Goal: Find specific page/section: Find specific page/section

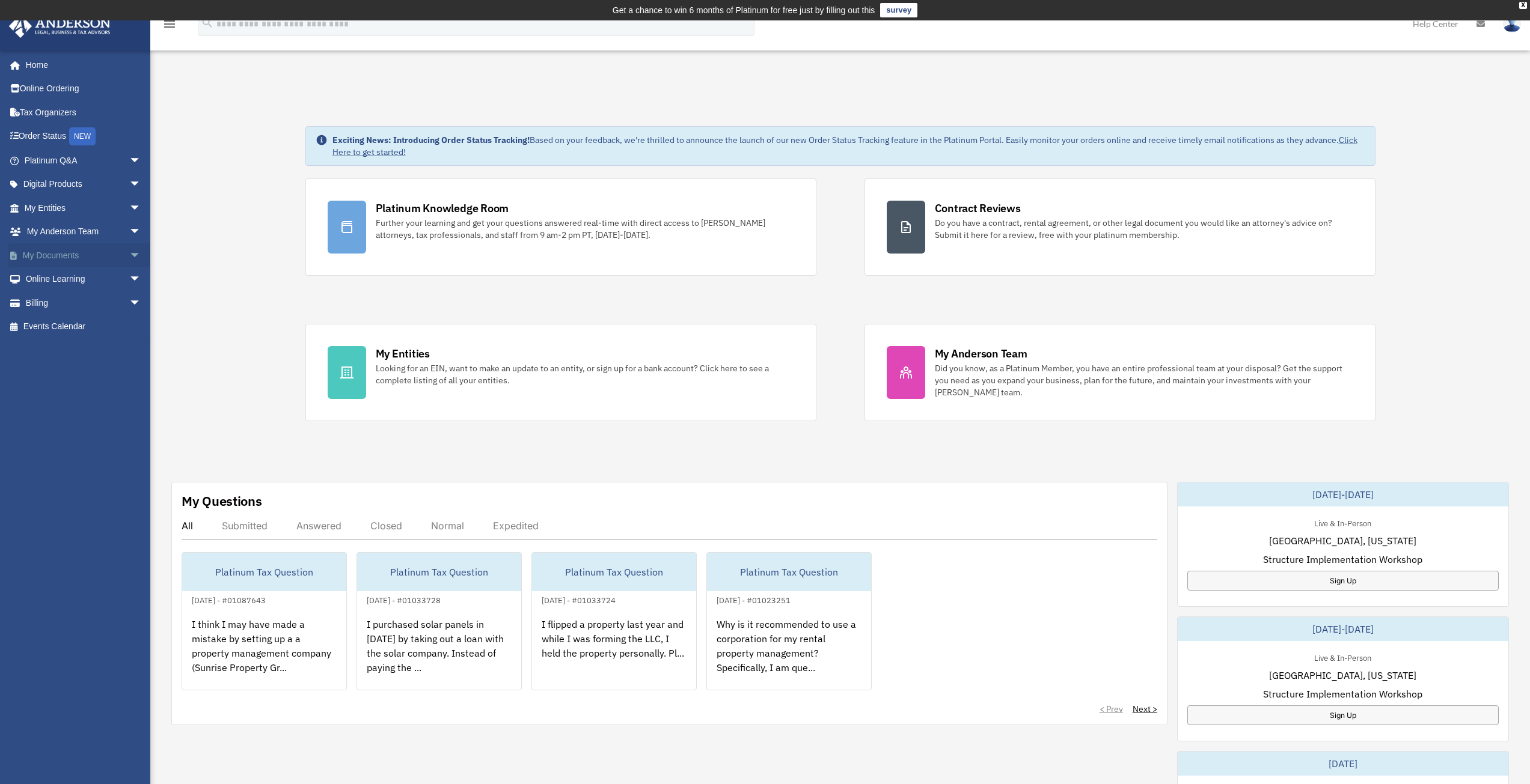
click at [129, 258] on span "arrow_drop_down" at bounding box center [141, 255] width 24 height 24
click at [51, 280] on link "Box" at bounding box center [88, 279] width 143 height 24
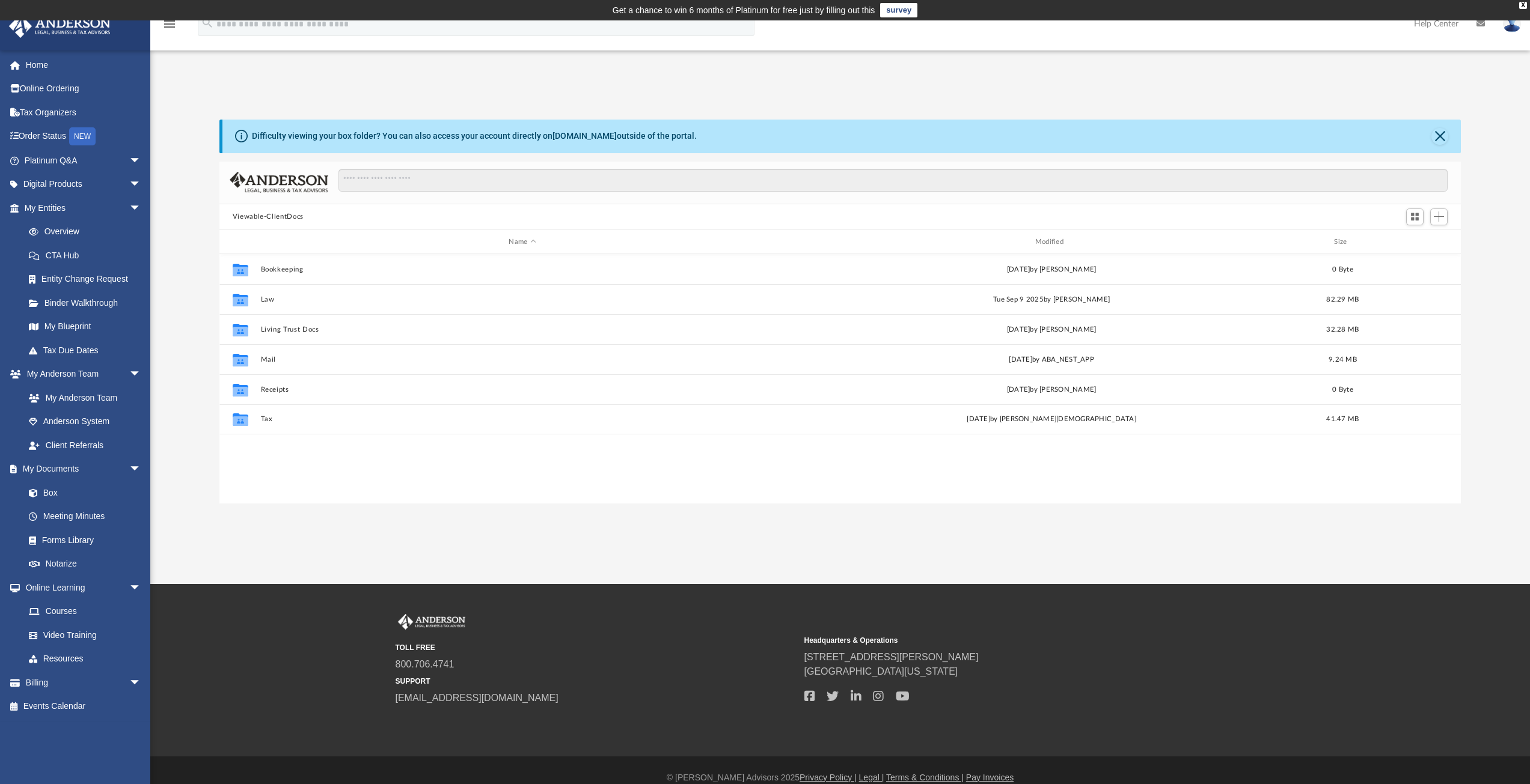
scroll to position [264, 1233]
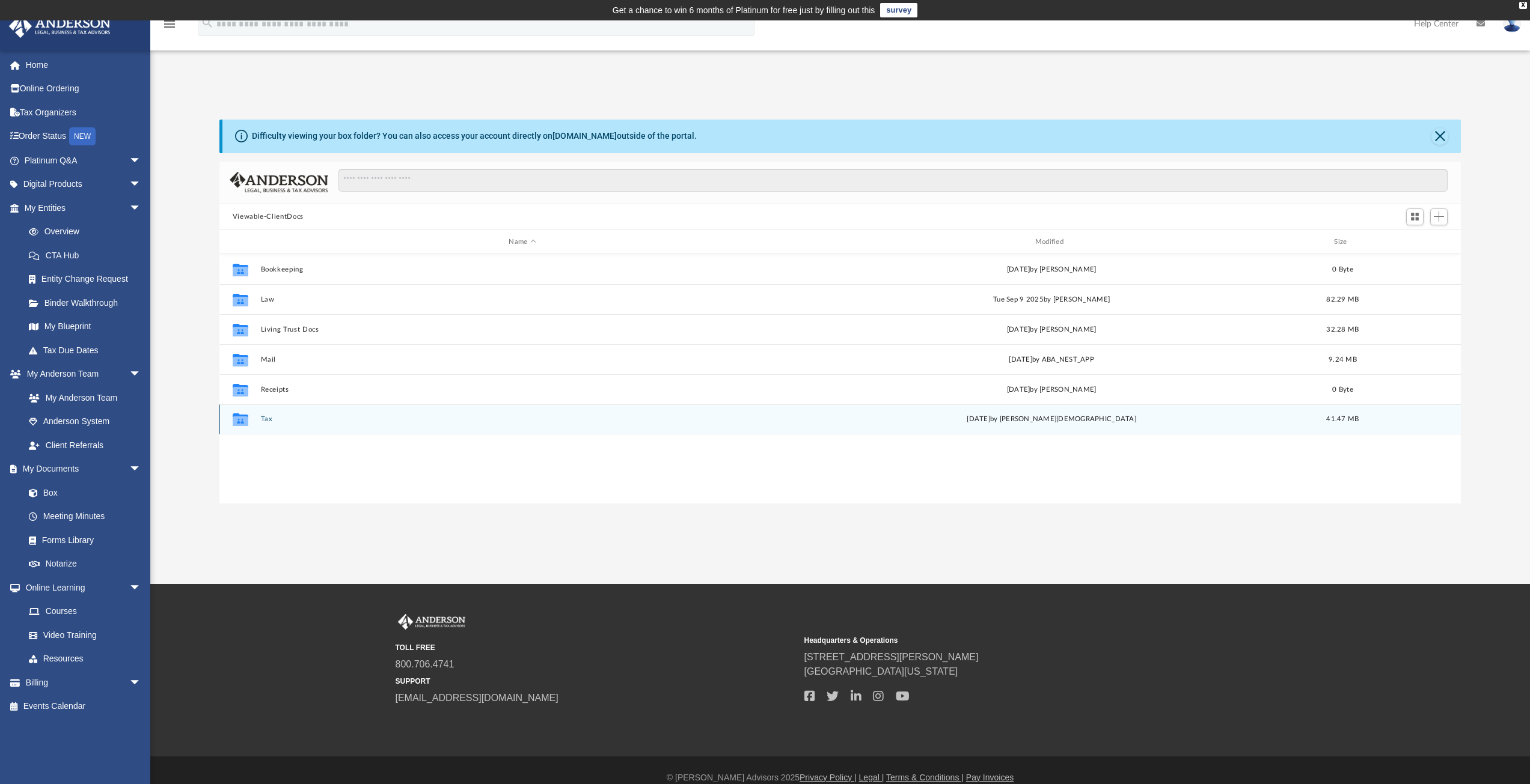
click at [253, 424] on div "Collaborated Folder" at bounding box center [240, 419] width 30 height 19
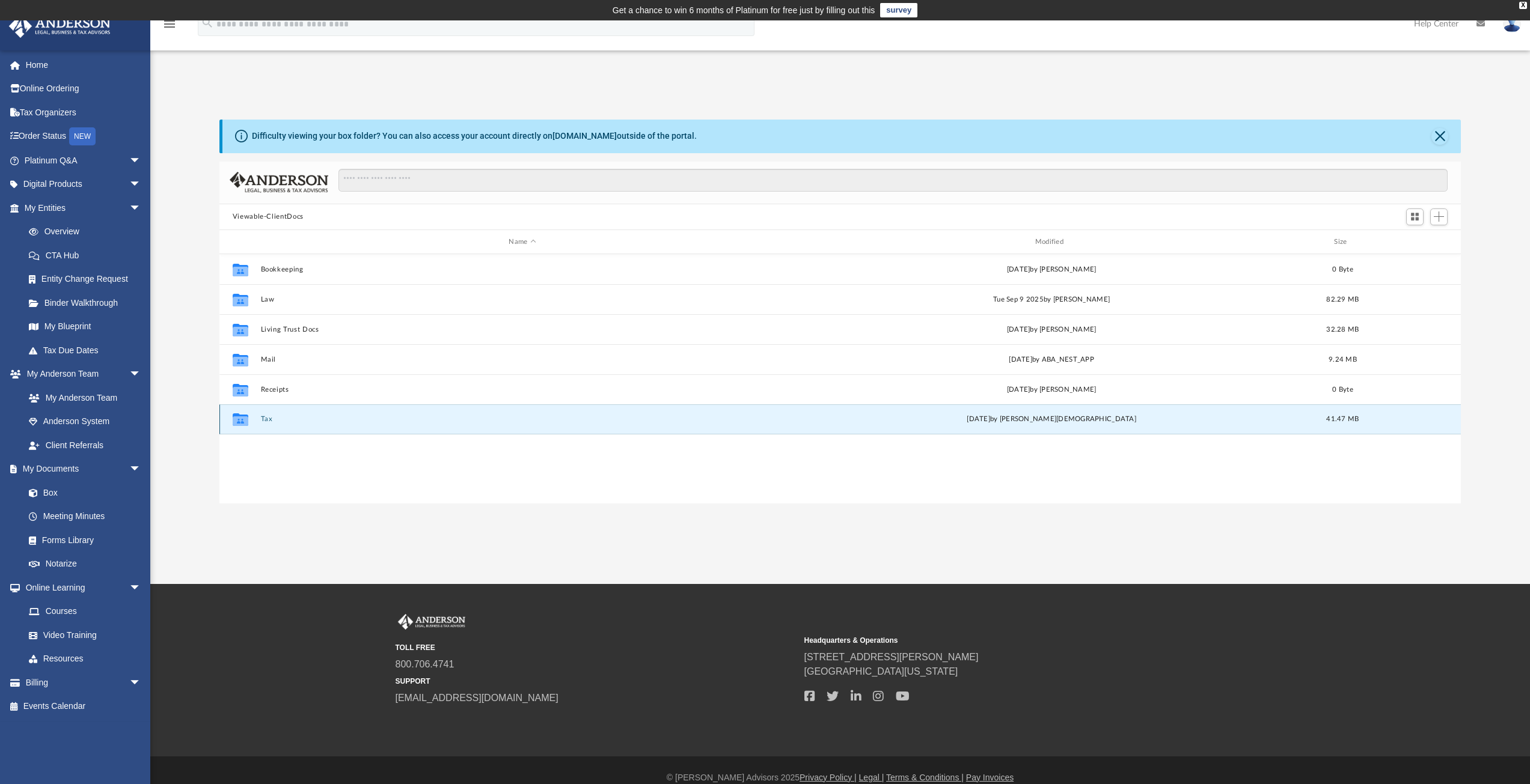
click at [266, 422] on button "Tax" at bounding box center [522, 419] width 523 height 8
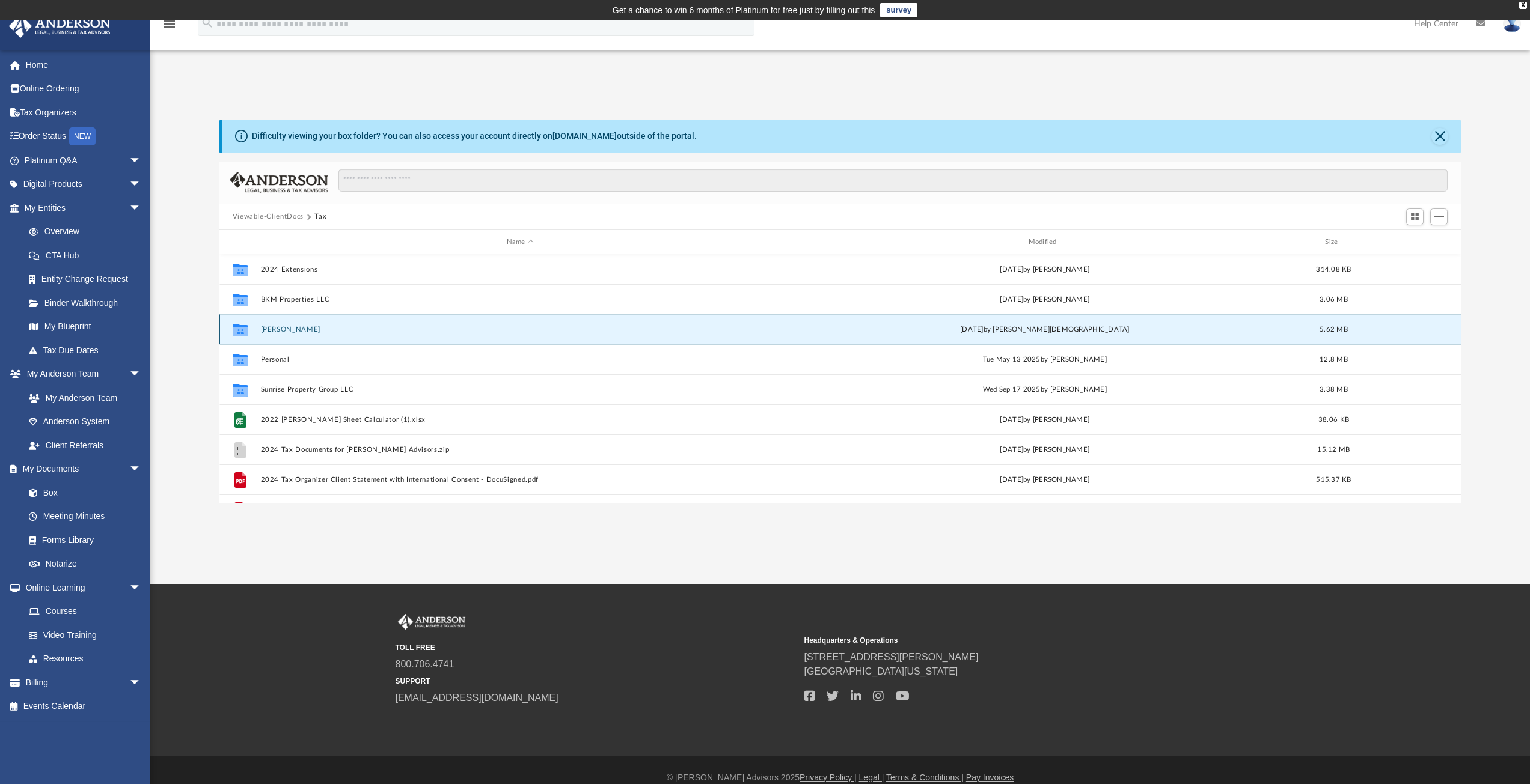
click at [303, 330] on button "[PERSON_NAME]" at bounding box center [520, 329] width 519 height 8
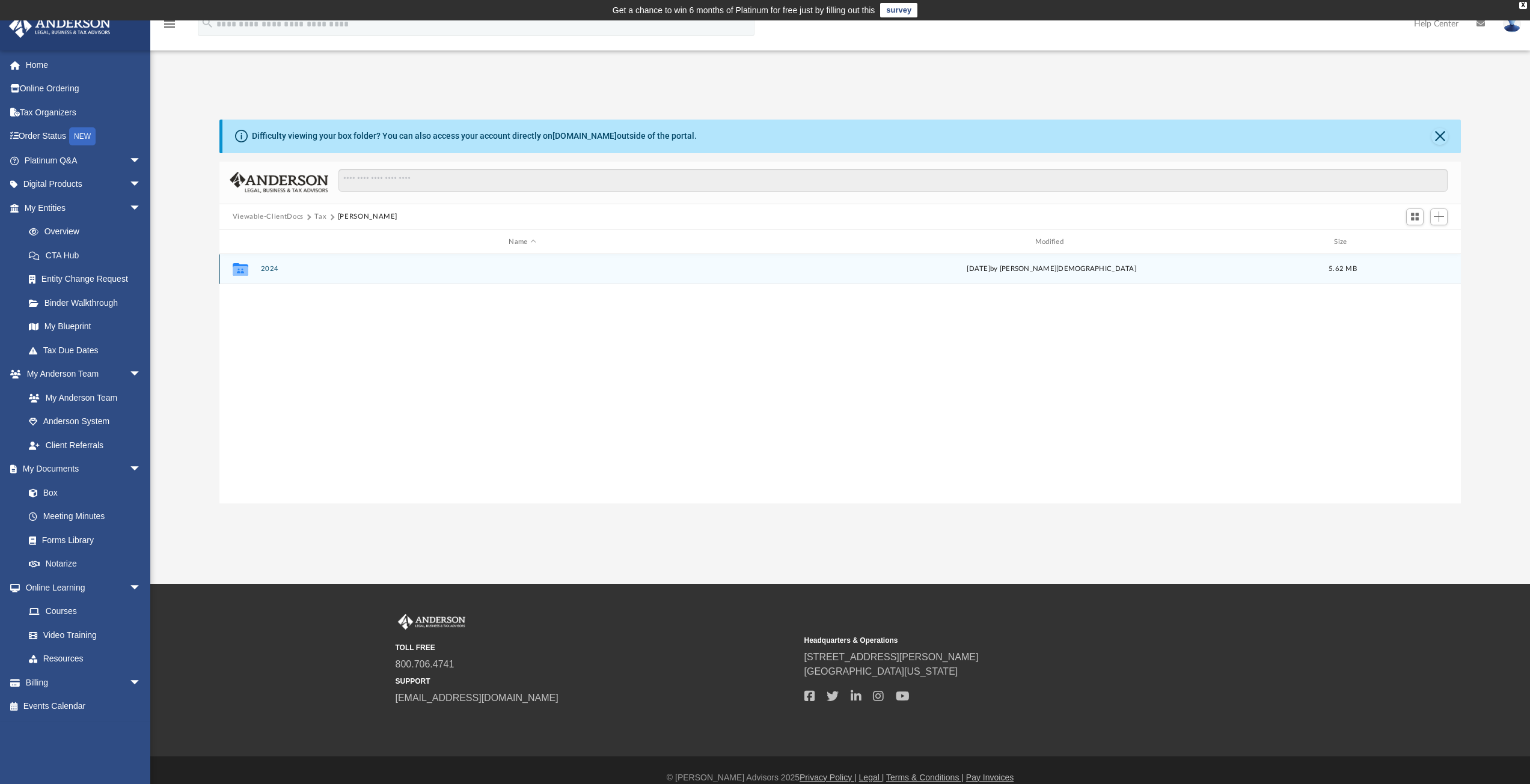
click at [272, 266] on button "2024" at bounding box center [522, 269] width 523 height 8
